Goal: Information Seeking & Learning: Find specific fact

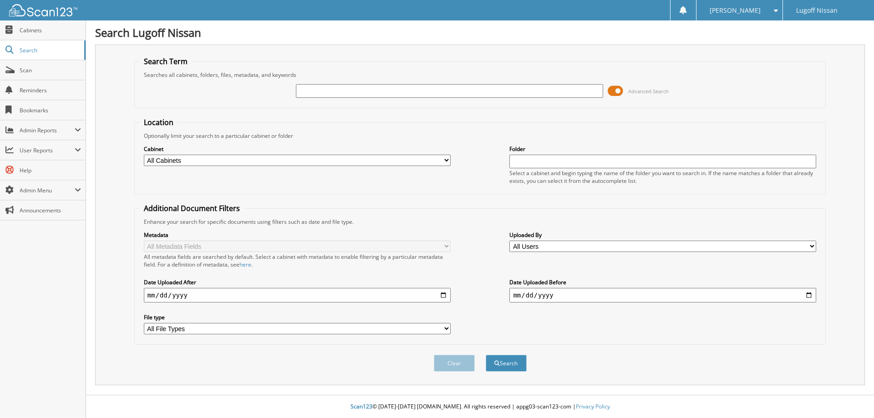
click at [347, 90] on input "text" at bounding box center [449, 91] width 307 height 14
type input "1"
type input "d1083"
click at [486, 355] on button "Search" at bounding box center [506, 363] width 41 height 17
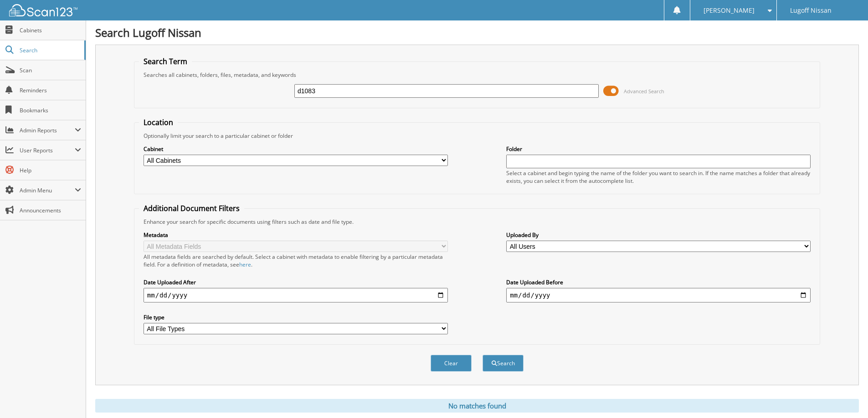
drag, startPoint x: 350, startPoint y: 89, endPoint x: 225, endPoint y: 74, distance: 125.7
click at [226, 73] on fieldset "Search Term Searches all cabinets, folders, files, metadata, and keywords d1083…" at bounding box center [477, 82] width 686 height 52
paste input "5TDKDRAH0PS037241"
type input "5TDKDRAH0PS037241"
click at [620, 91] on span "Advanced Search" at bounding box center [633, 91] width 61 height 14
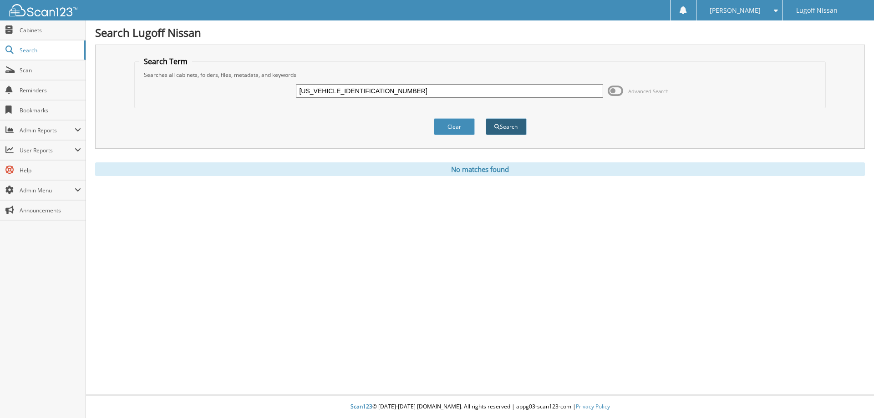
click at [510, 128] on button "Search" at bounding box center [506, 126] width 41 height 17
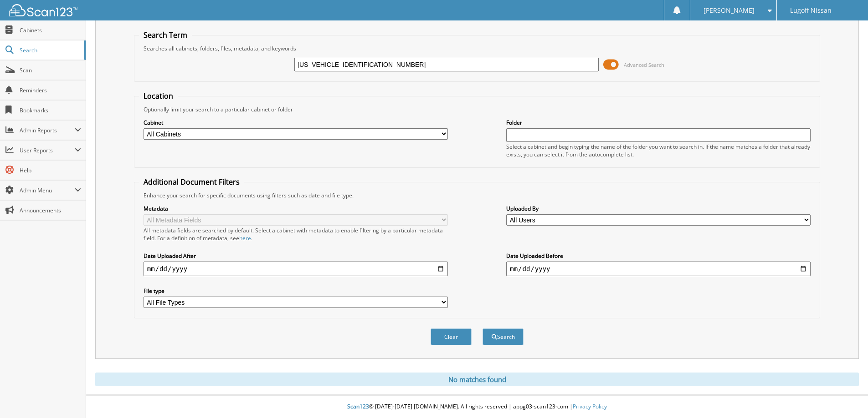
scroll to position [27, 0]
